Goal: Information Seeking & Learning: Check status

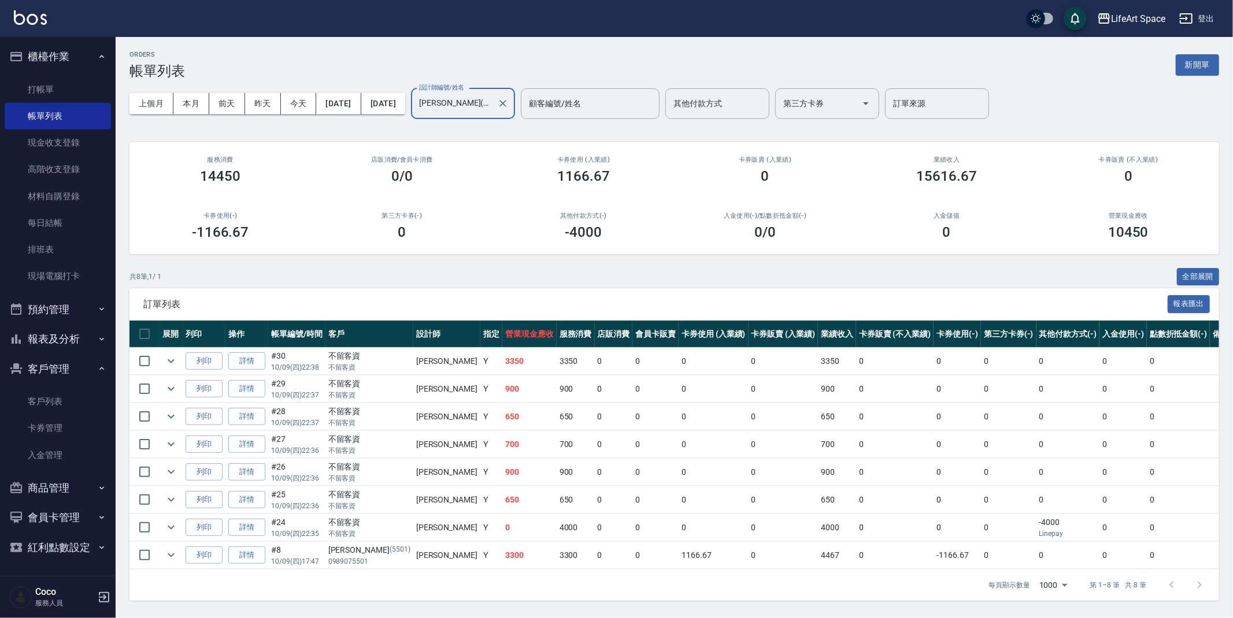
click at [77, 335] on button "報表及分析" at bounding box center [58, 339] width 106 height 30
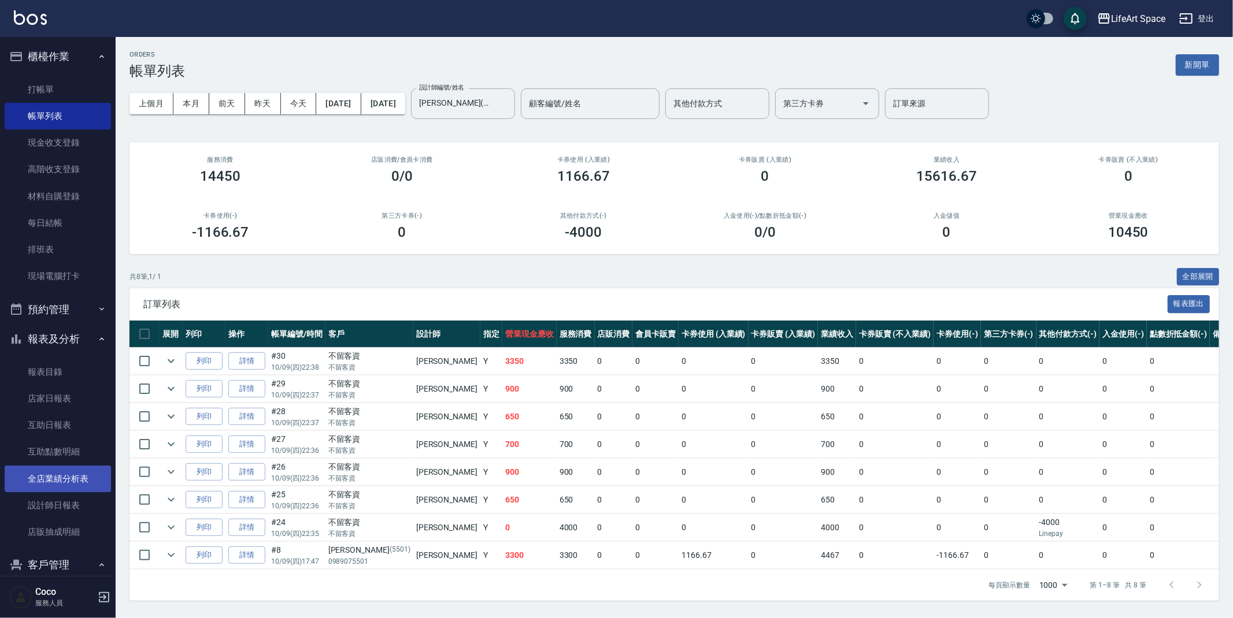
click at [73, 473] on link "全店業績分析表" at bounding box center [58, 479] width 106 height 27
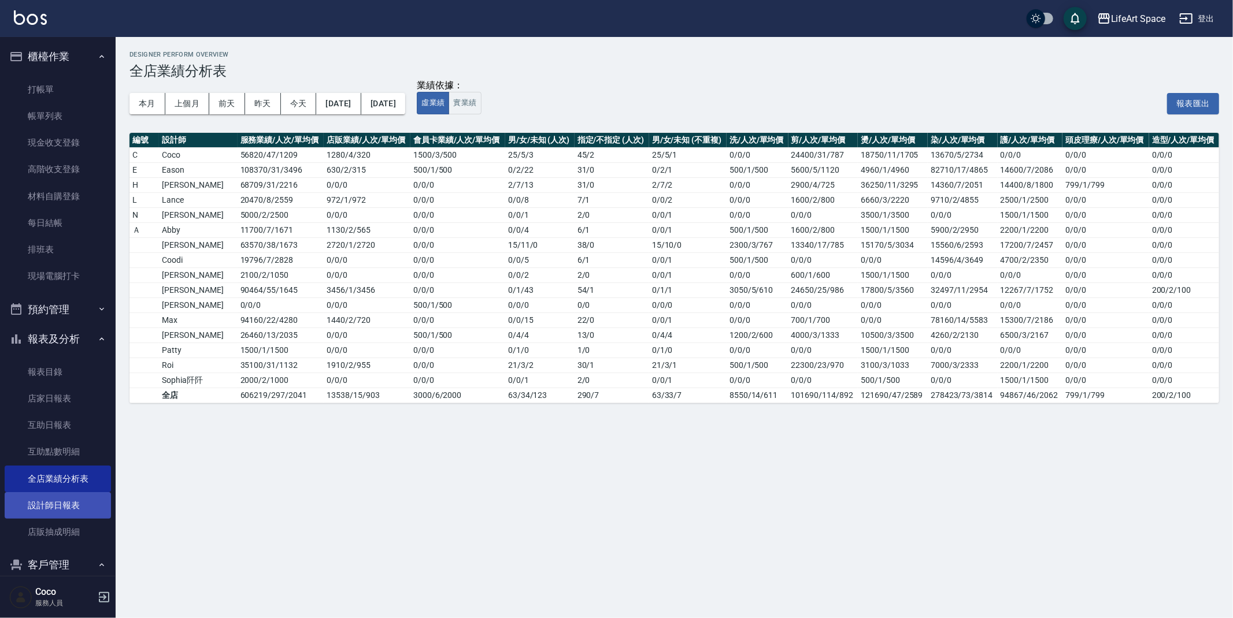
click at [65, 506] on link "設計師日報表" at bounding box center [58, 505] width 106 height 27
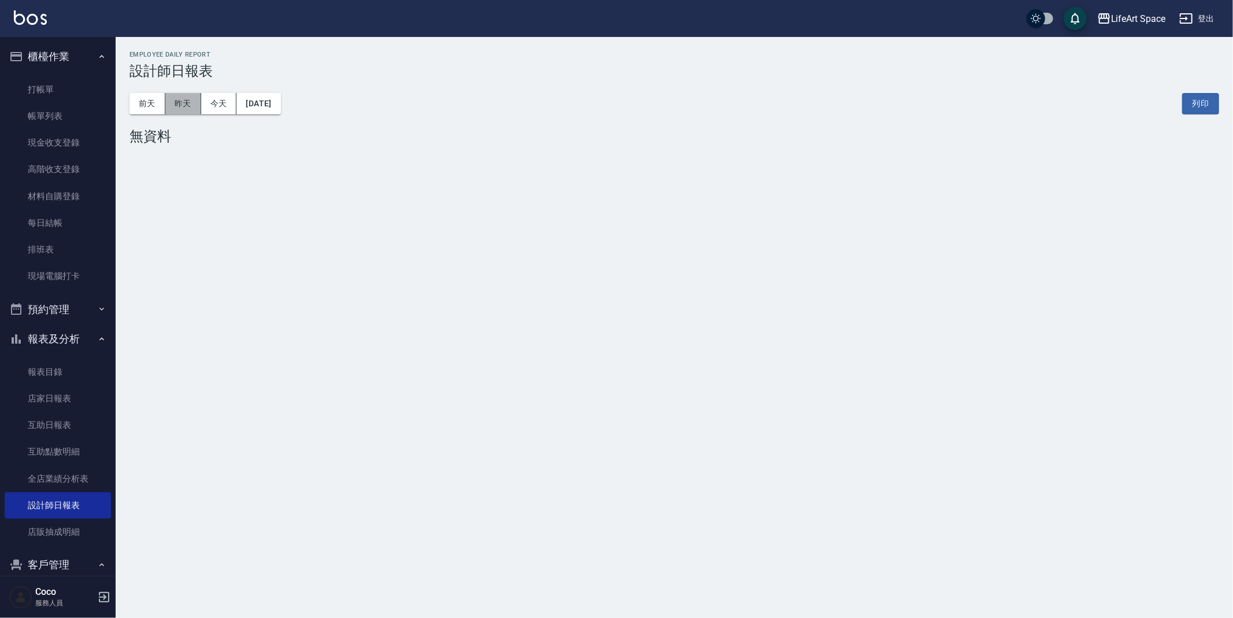
click at [183, 102] on button "昨天" at bounding box center [183, 103] width 36 height 21
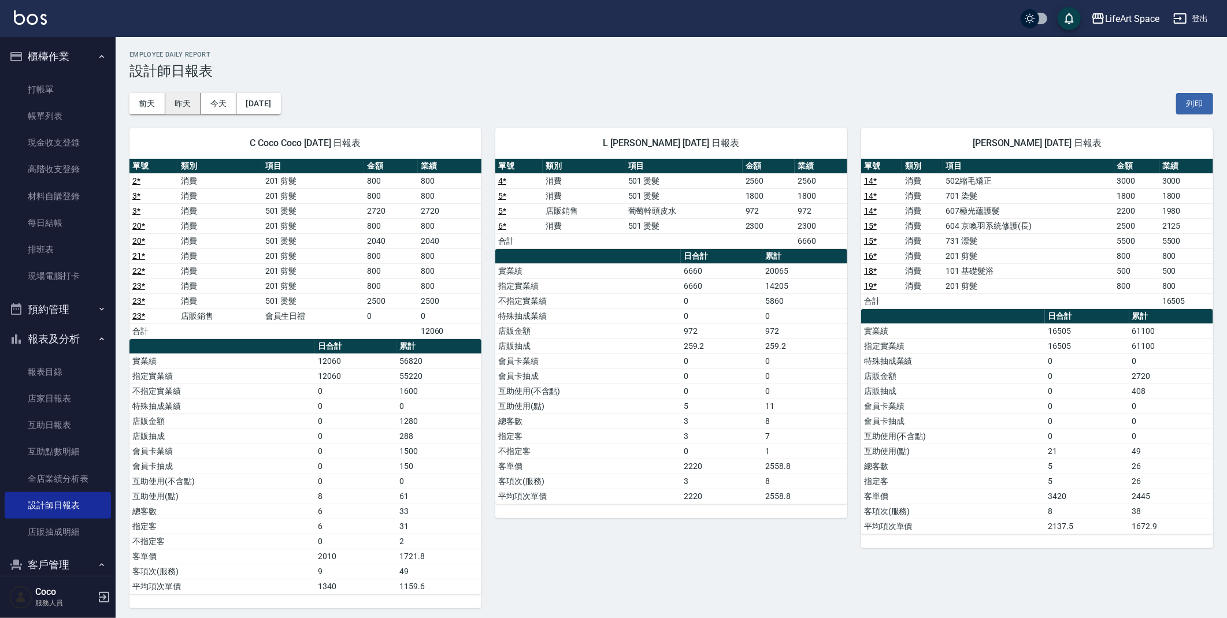
click at [187, 102] on button "昨天" at bounding box center [183, 103] width 36 height 21
click at [144, 104] on button "前天" at bounding box center [147, 103] width 36 height 21
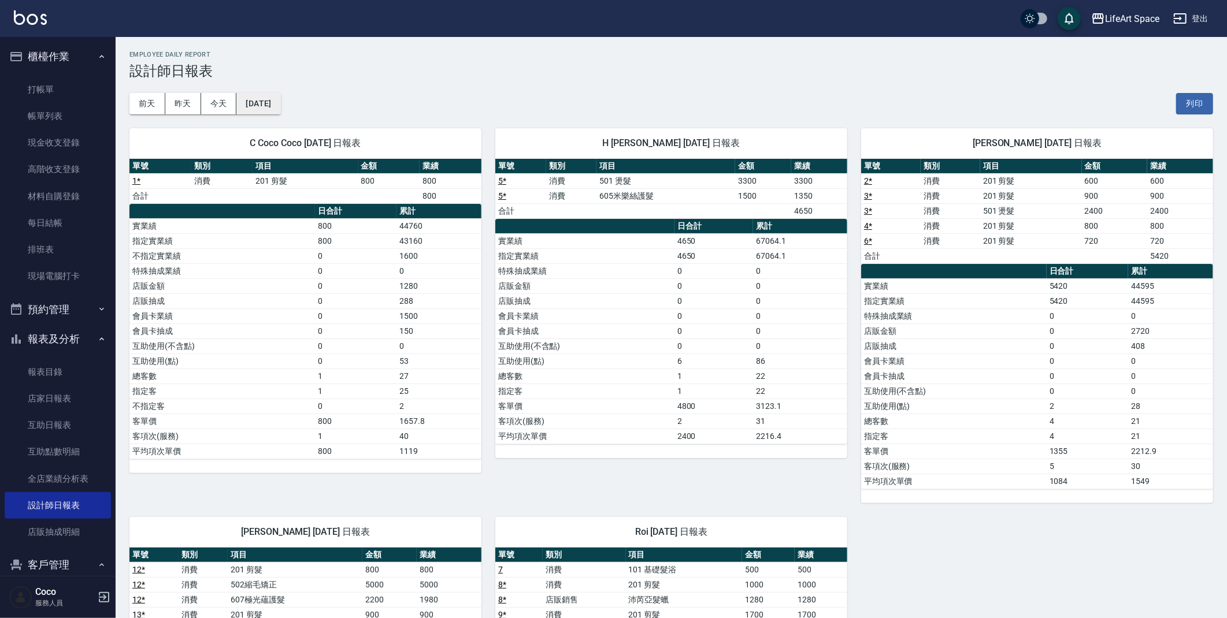
click at [280, 103] on button "[DATE]" at bounding box center [258, 103] width 44 height 21
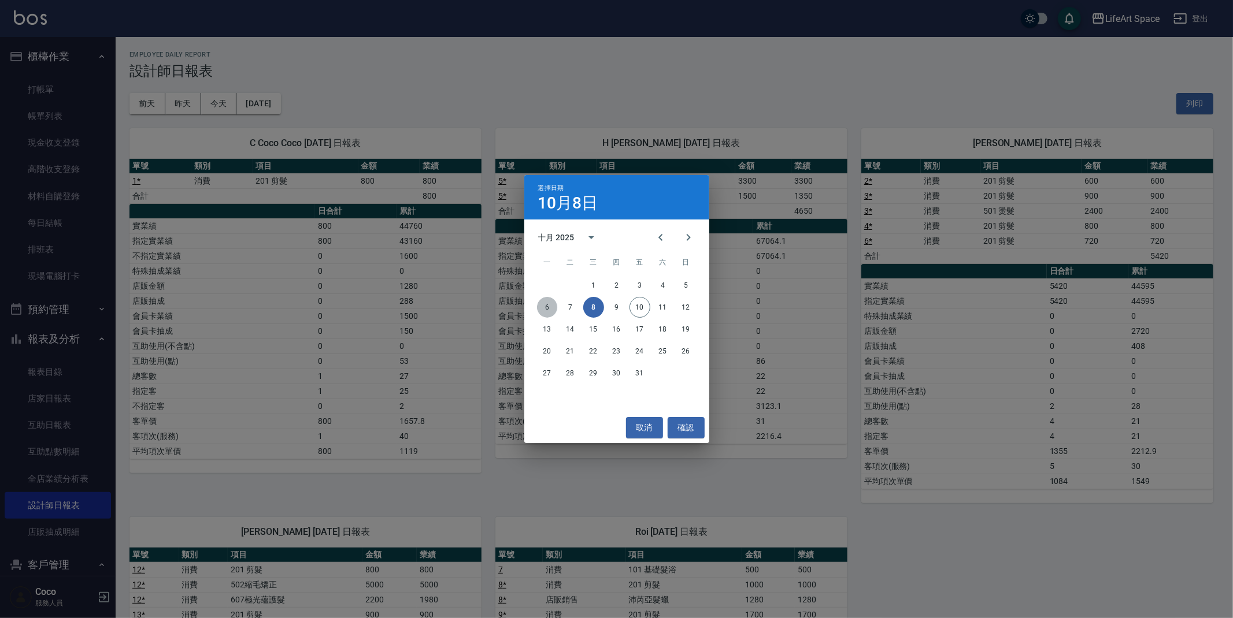
click at [545, 306] on button "6" at bounding box center [547, 307] width 21 height 21
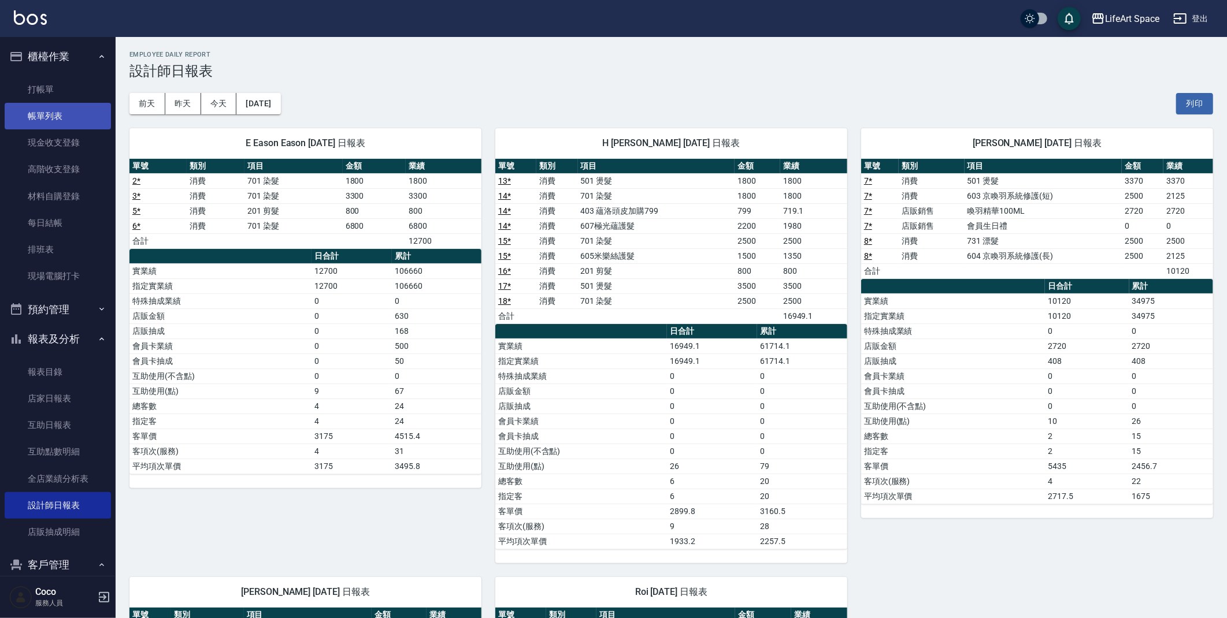
click at [47, 103] on link "帳單列表" at bounding box center [58, 116] width 106 height 27
